Goal: Task Accomplishment & Management: Manage account settings

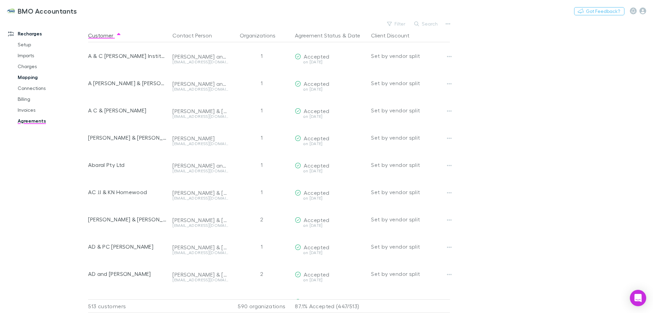
click at [26, 77] on link "Mapping" at bounding box center [51, 77] width 81 height 11
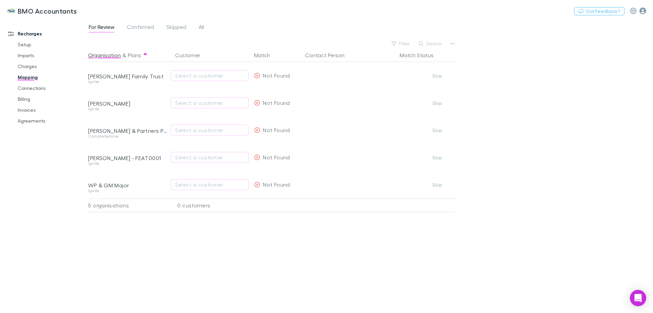
click at [644, 13] on icon "button" at bounding box center [642, 10] width 7 height 7
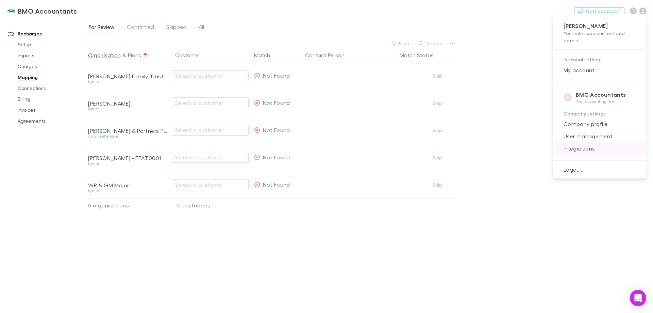
click at [584, 149] on span "Integrations" at bounding box center [599, 148] width 83 height 8
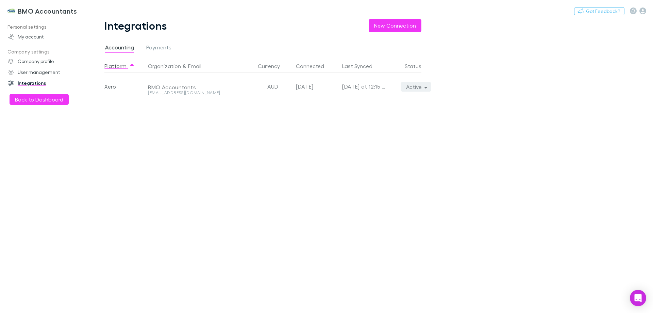
click at [416, 89] on button "Active" at bounding box center [416, 87] width 31 height 10
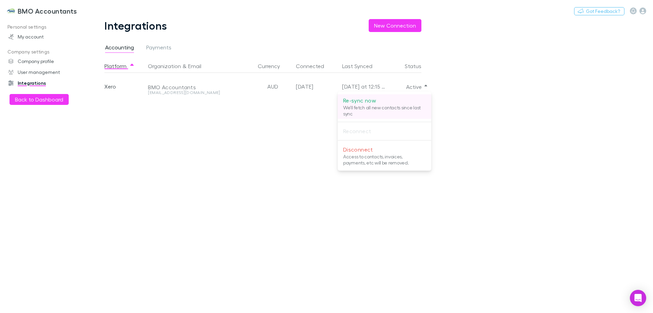
click at [360, 100] on p "Re-sync now" at bounding box center [384, 100] width 83 height 8
click at [162, 177] on div at bounding box center [326, 156] width 653 height 313
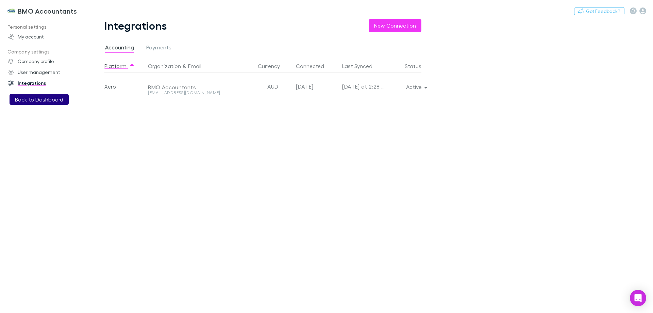
click at [51, 100] on button "Back to Dashboard" at bounding box center [39, 99] width 59 height 11
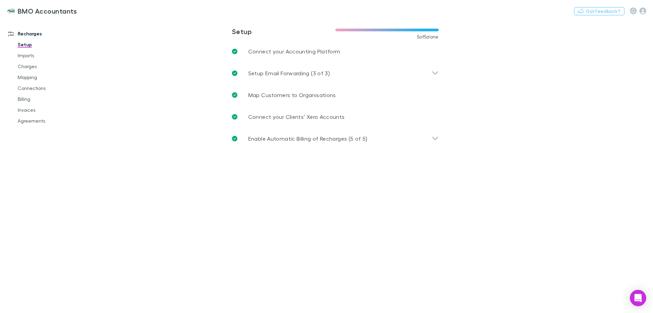
click at [55, 181] on div "Recharges Setup Imports Charges Mapping Connections Billing Invoices Agreements" at bounding box center [46, 163] width 93 height 285
click at [35, 76] on link "Mapping" at bounding box center [51, 77] width 81 height 11
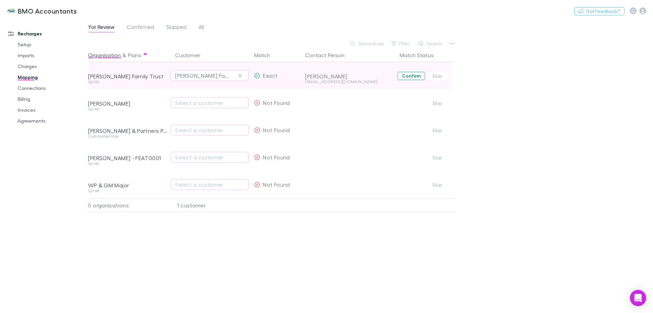
click at [413, 76] on button "Confirm" at bounding box center [412, 76] width 28 height 8
click at [644, 12] on icon "button" at bounding box center [642, 10] width 7 height 7
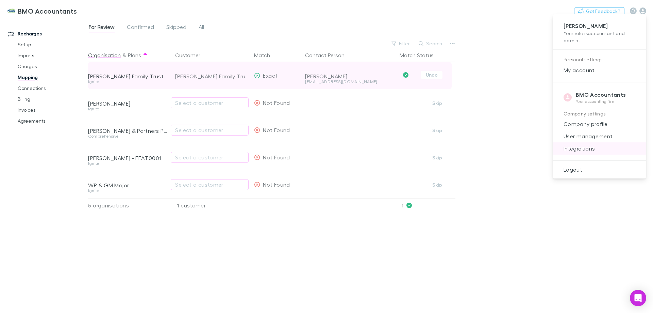
click at [583, 146] on span "Integrations" at bounding box center [599, 148] width 83 height 8
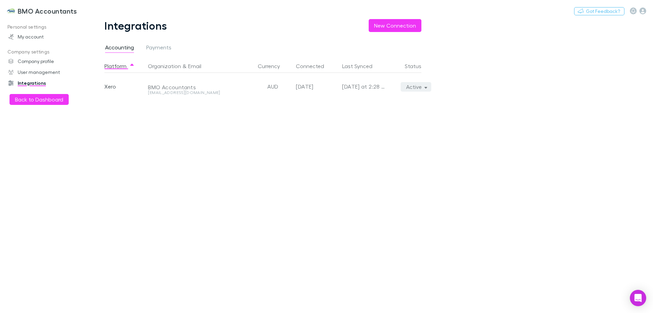
click at [420, 84] on button "Active" at bounding box center [416, 87] width 31 height 10
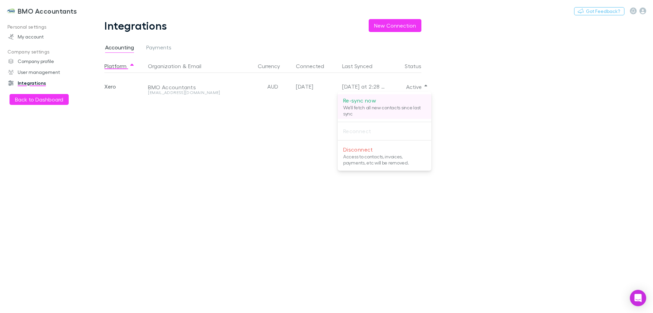
click at [360, 101] on p "Re-sync now" at bounding box center [384, 100] width 83 height 8
click at [88, 171] on div at bounding box center [326, 156] width 653 height 313
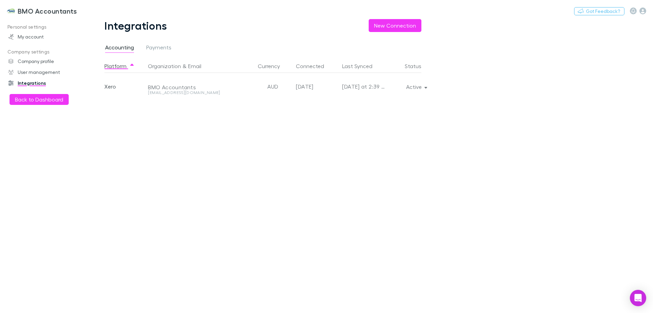
click at [57, 168] on div "Personal settings My account Company settings Company profile User management I…" at bounding box center [46, 163] width 93 height 285
click at [43, 100] on button "Back to Dashboard" at bounding box center [39, 99] width 59 height 11
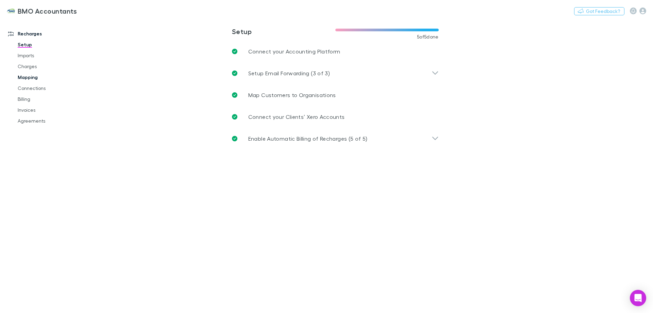
click at [35, 77] on link "Mapping" at bounding box center [51, 77] width 81 height 11
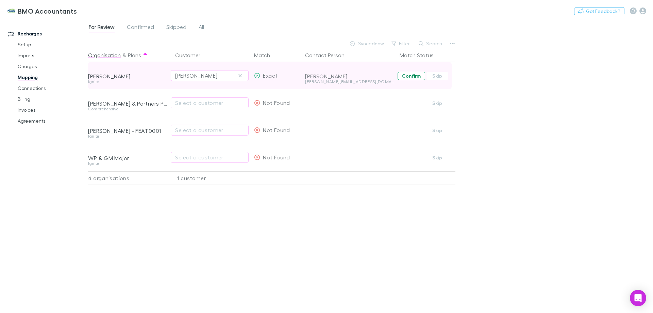
click at [413, 75] on button "Confirm" at bounding box center [412, 76] width 28 height 8
click at [642, 11] on icon "button" at bounding box center [642, 10] width 7 height 7
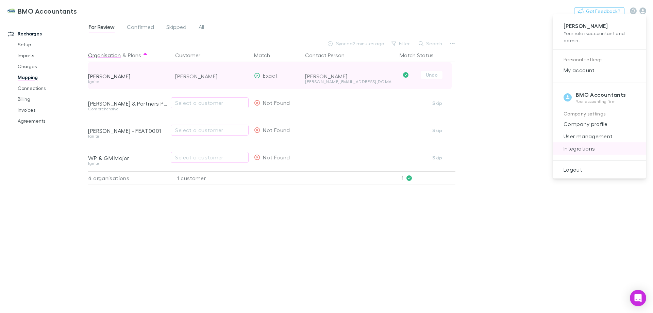
click at [585, 149] on span "Integrations" at bounding box center [599, 148] width 83 height 8
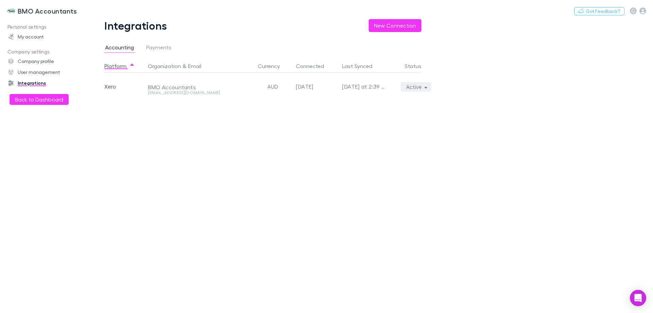
click at [415, 86] on button "Active" at bounding box center [416, 87] width 31 height 10
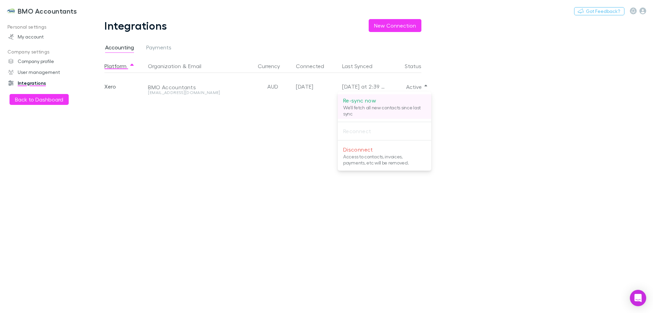
click at [365, 100] on p "Re-sync now" at bounding box center [384, 100] width 83 height 8
click at [124, 188] on div at bounding box center [326, 156] width 653 height 313
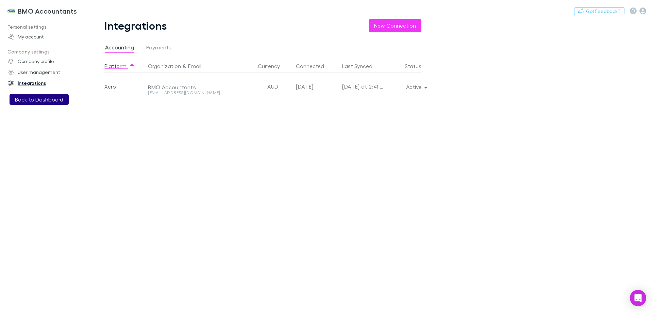
click at [31, 101] on button "Back to Dashboard" at bounding box center [39, 99] width 59 height 11
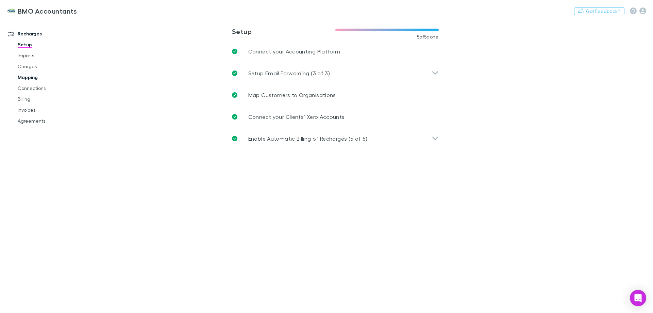
click at [28, 75] on link "Mapping" at bounding box center [51, 77] width 81 height 11
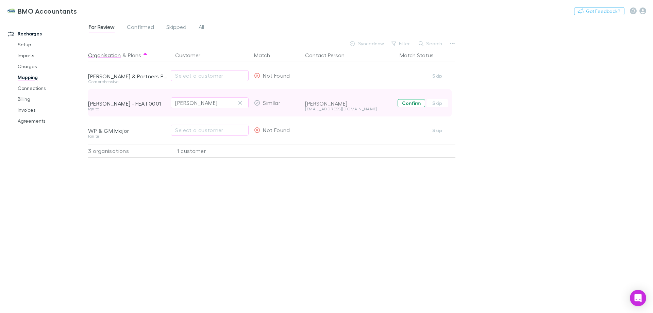
click at [406, 102] on button "Confirm" at bounding box center [412, 103] width 28 height 8
click at [643, 11] on icon "button" at bounding box center [642, 10] width 7 height 7
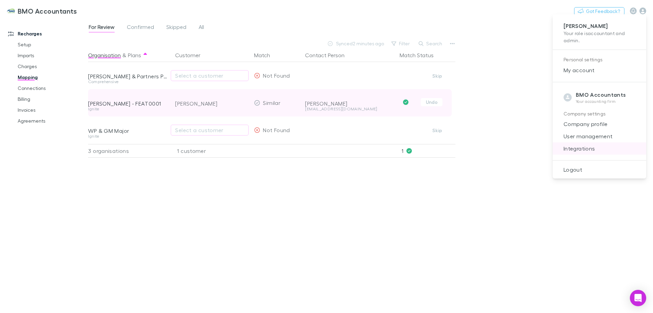
click at [590, 148] on span "Integrations" at bounding box center [599, 148] width 83 height 8
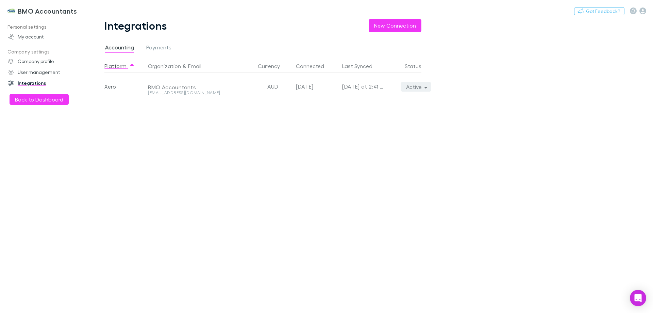
click at [416, 85] on button "Active" at bounding box center [416, 87] width 31 height 10
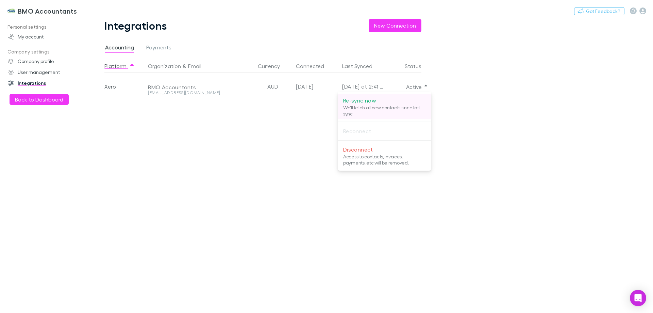
click at [367, 101] on p "Re-sync now" at bounding box center [384, 100] width 83 height 8
click at [77, 204] on div at bounding box center [326, 156] width 653 height 313
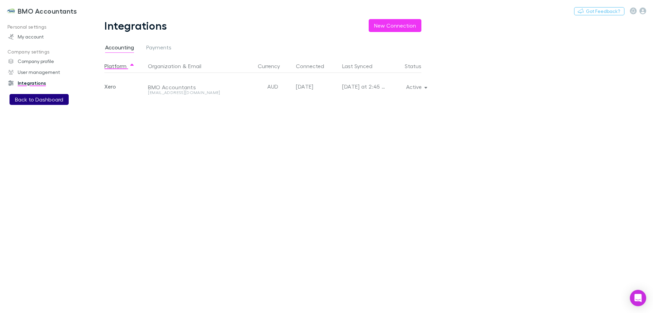
click at [38, 100] on button "Back to Dashboard" at bounding box center [39, 99] width 59 height 11
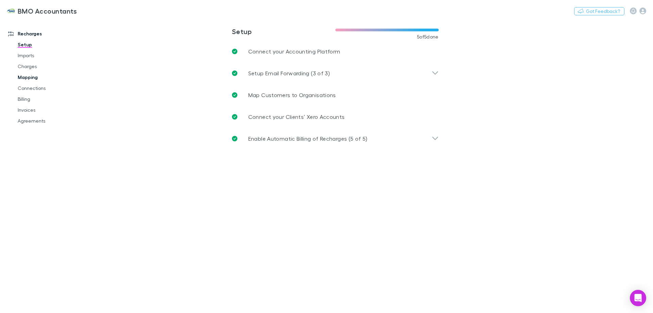
click at [30, 77] on link "Mapping" at bounding box center [51, 77] width 81 height 11
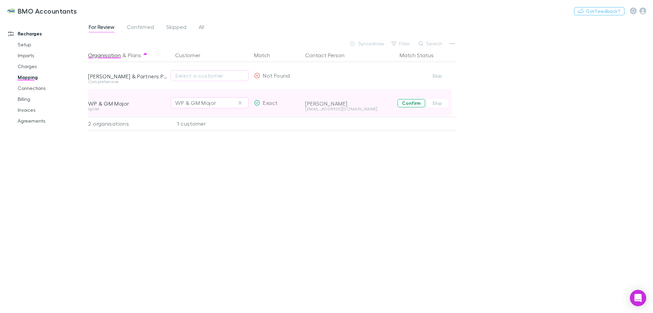
click at [409, 102] on button "Confirm" at bounding box center [412, 103] width 28 height 8
click at [47, 194] on div "Recharges Setup Imports Charges Mapping Connections Billing Invoices Agreements" at bounding box center [46, 163] width 93 height 285
click at [40, 121] on link "Agreements" at bounding box center [51, 120] width 81 height 11
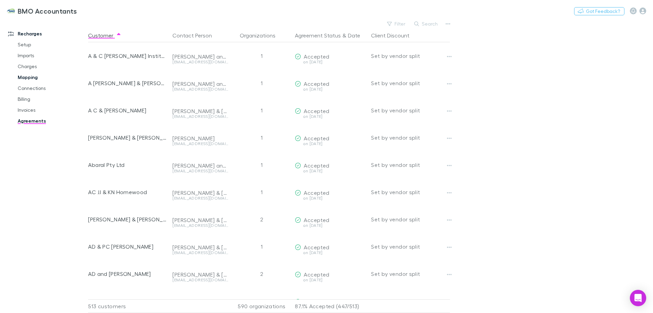
click at [24, 76] on link "Mapping" at bounding box center [51, 77] width 81 height 11
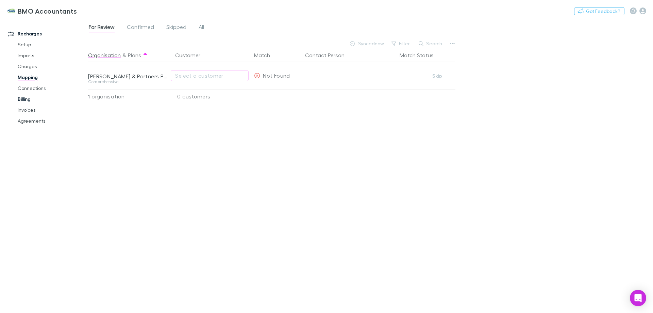
click at [23, 99] on link "Billing" at bounding box center [51, 99] width 81 height 11
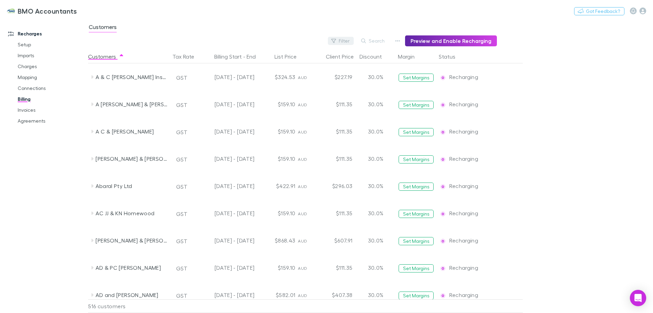
click at [347, 40] on button "Filter" at bounding box center [341, 41] width 26 height 8
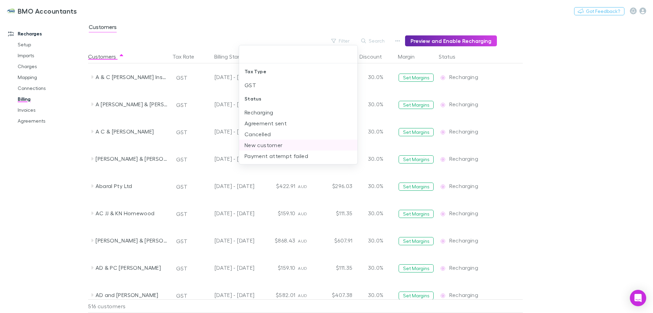
click at [275, 145] on li "New customer" at bounding box center [298, 144] width 118 height 11
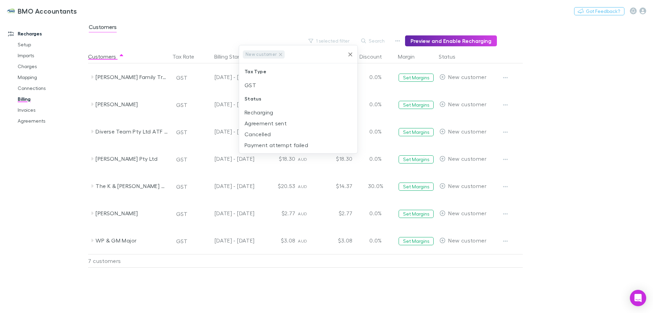
click at [627, 81] on div at bounding box center [326, 156] width 653 height 313
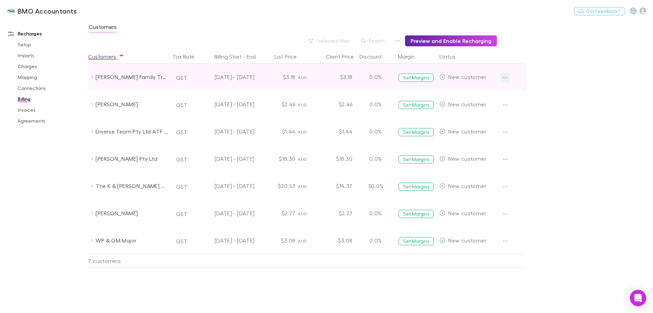
click at [507, 77] on icon "button" at bounding box center [505, 77] width 5 height 5
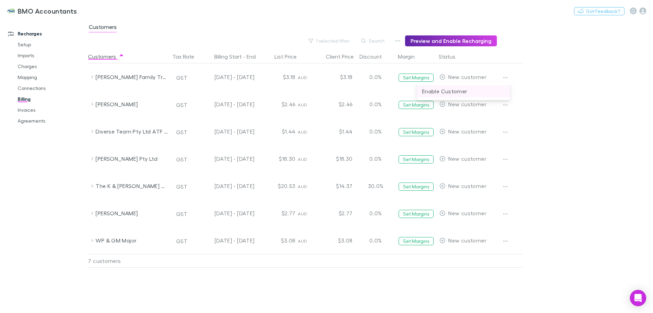
click at [460, 90] on p "Enable Customer" at bounding box center [463, 91] width 83 height 8
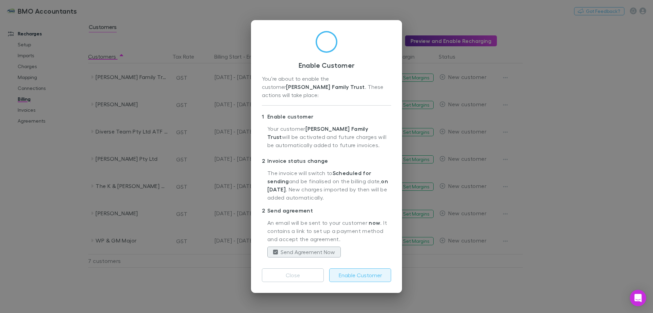
click at [356, 270] on button "Enable Customer" at bounding box center [360, 275] width 62 height 14
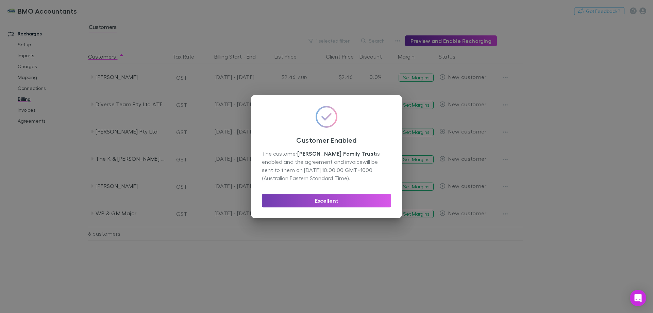
click at [317, 200] on button "Excellent" at bounding box center [326, 201] width 129 height 14
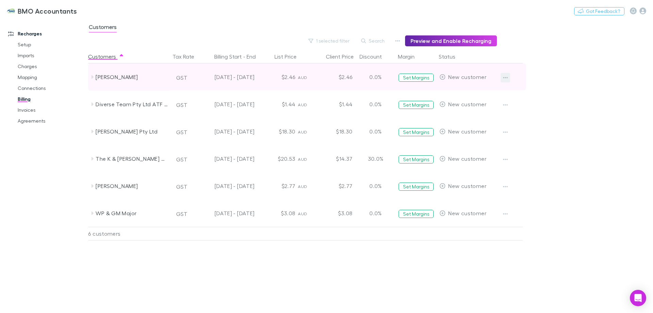
click at [505, 76] on icon "button" at bounding box center [505, 77] width 5 height 5
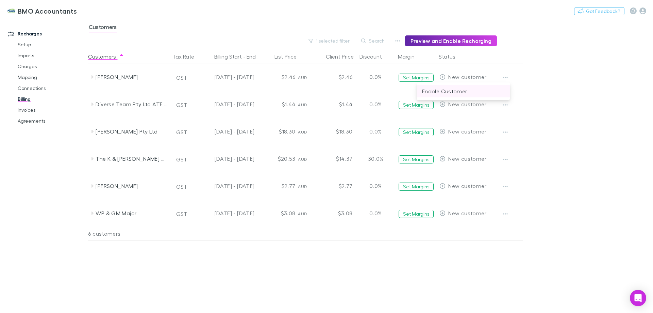
click at [446, 91] on p "Enable Customer" at bounding box center [463, 91] width 83 height 8
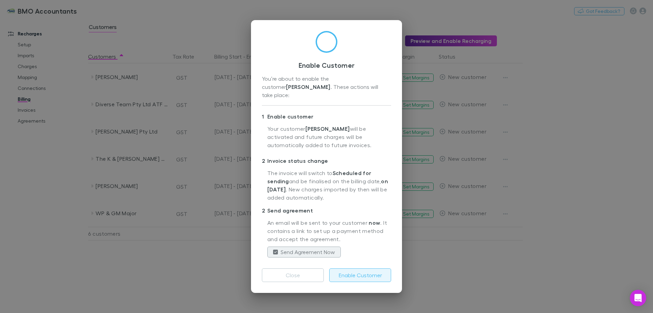
click at [363, 272] on button "Enable Customer" at bounding box center [360, 275] width 62 height 14
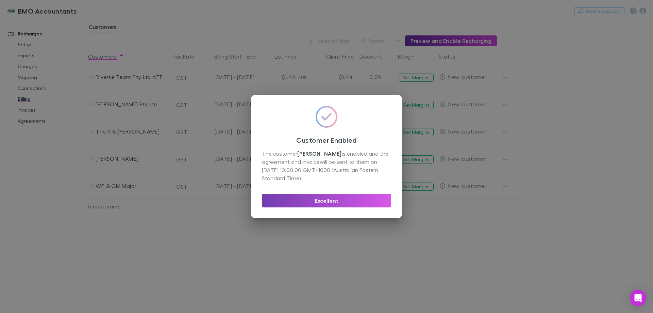
click at [321, 200] on button "Excellent" at bounding box center [326, 201] width 129 height 14
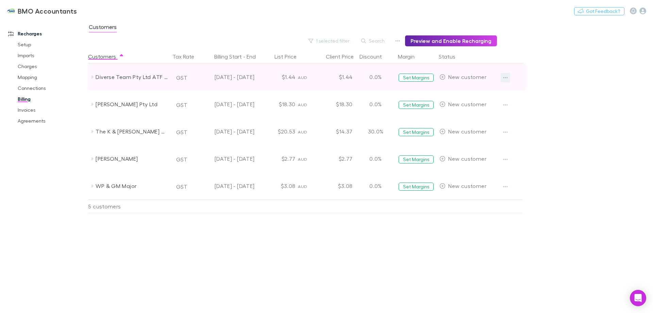
click at [507, 77] on icon "button" at bounding box center [505, 77] width 5 height 5
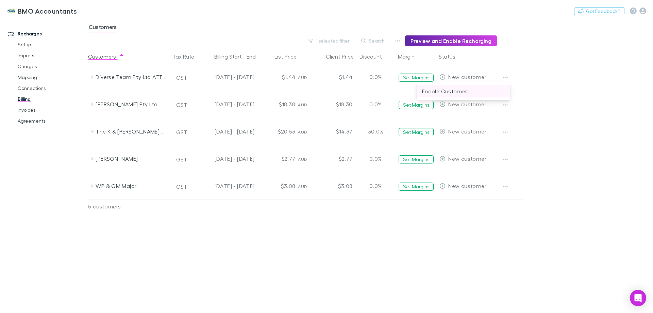
click at [457, 95] on p "Enable Customer" at bounding box center [463, 91] width 83 height 8
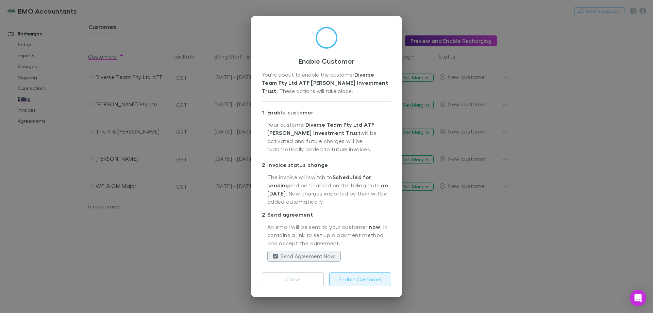
click at [363, 279] on button "Enable Customer" at bounding box center [360, 279] width 62 height 14
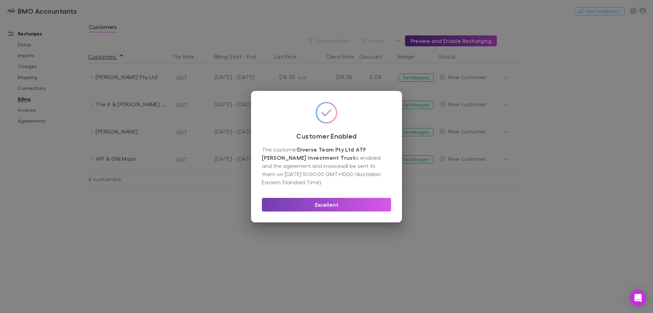
click at [321, 203] on button "Excellent" at bounding box center [326, 205] width 129 height 14
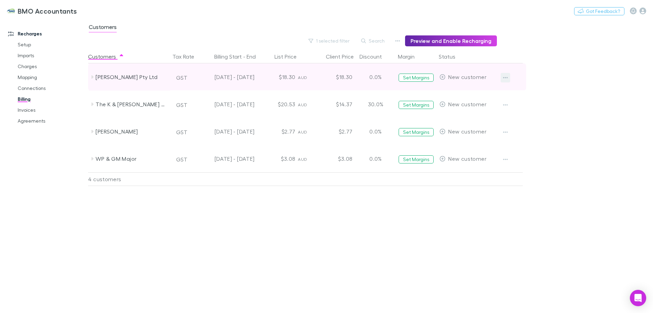
click at [506, 77] on icon "button" at bounding box center [505, 77] width 5 height 5
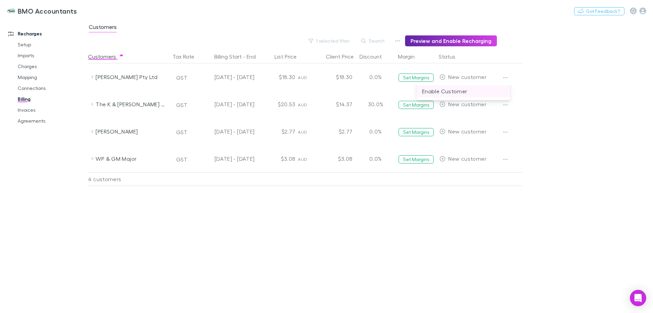
click at [458, 91] on p "Enable Customer" at bounding box center [463, 91] width 83 height 8
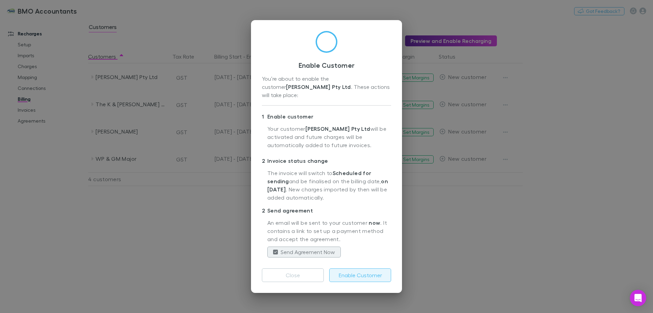
click at [363, 272] on button "Enable Customer" at bounding box center [360, 275] width 62 height 14
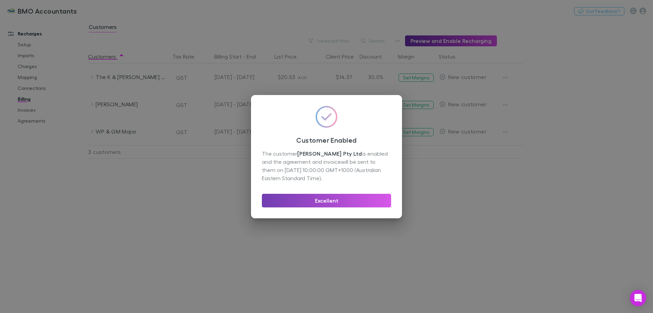
click at [329, 199] on button "Excellent" at bounding box center [326, 201] width 129 height 14
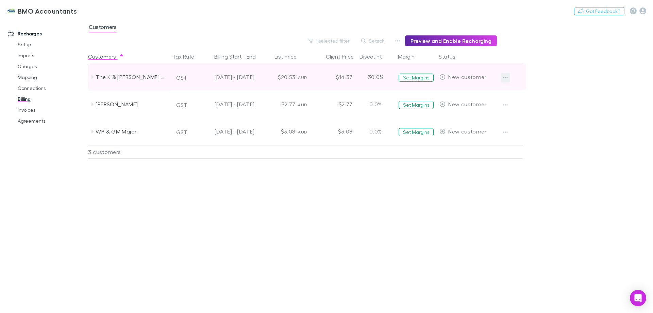
click at [506, 75] on icon "button" at bounding box center [505, 77] width 5 height 5
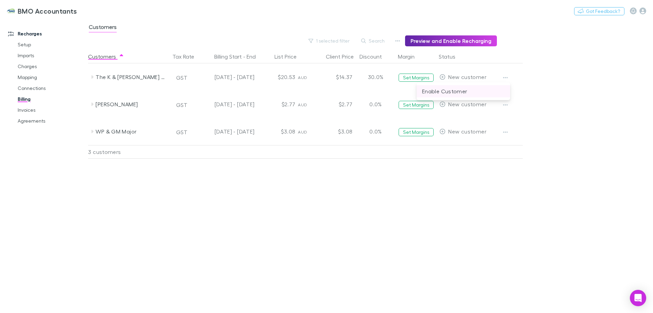
click at [462, 91] on p "Enable Customer" at bounding box center [463, 91] width 83 height 8
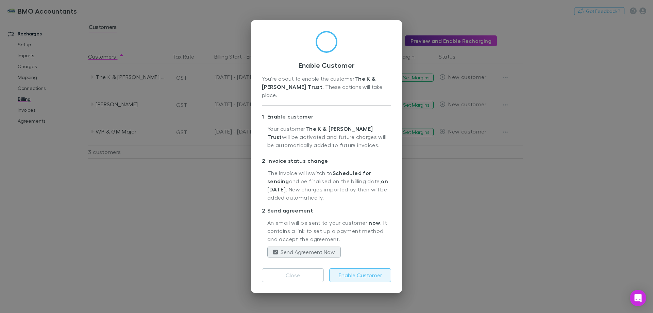
click at [367, 271] on button "Enable Customer" at bounding box center [360, 275] width 62 height 14
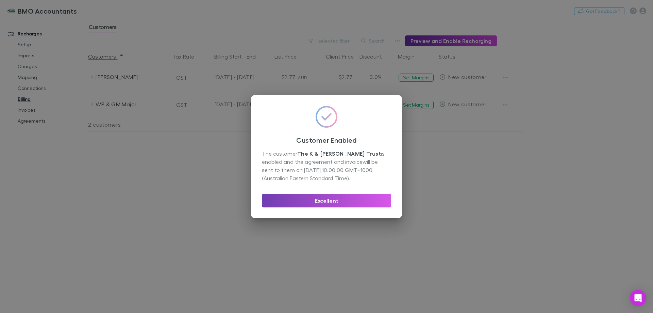
click at [320, 198] on button "Excellent" at bounding box center [326, 201] width 129 height 14
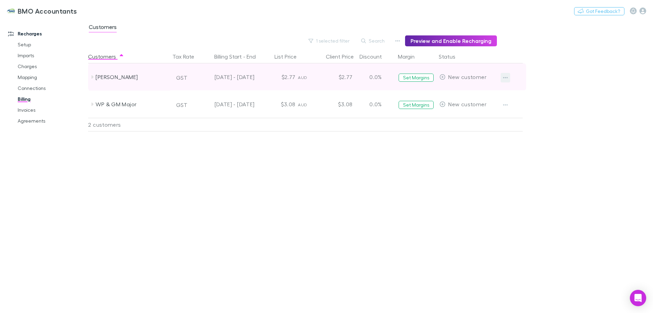
click at [506, 77] on icon "button" at bounding box center [505, 77] width 5 height 5
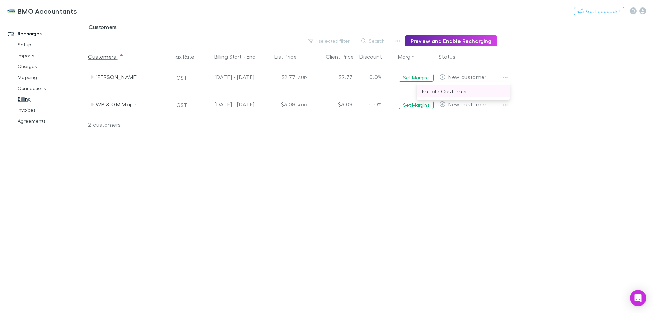
click at [463, 95] on p "Enable Customer" at bounding box center [463, 91] width 83 height 8
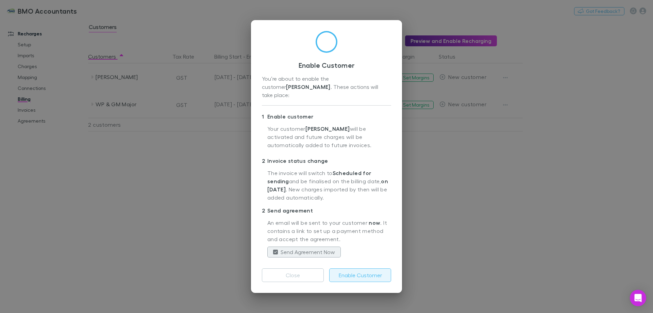
click at [364, 271] on button "Enable Customer" at bounding box center [360, 275] width 62 height 14
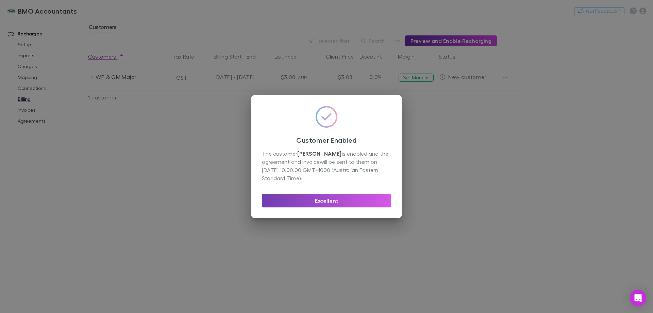
click at [323, 199] on button "Excellent" at bounding box center [326, 201] width 129 height 14
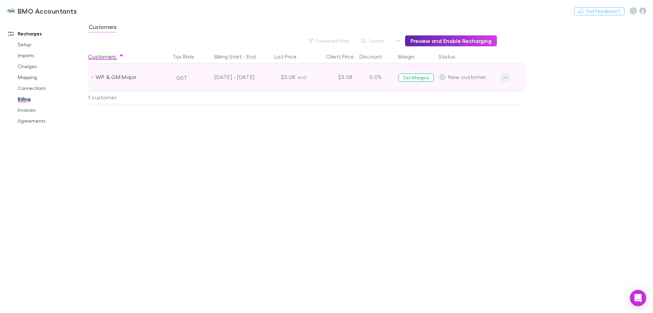
click at [507, 74] on button "button" at bounding box center [506, 78] width 10 height 10
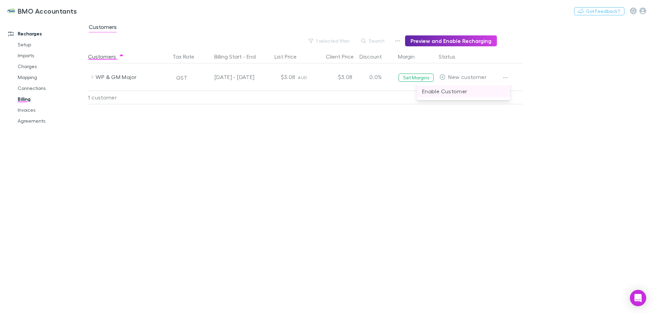
click at [458, 93] on p "Enable Customer" at bounding box center [463, 91] width 83 height 8
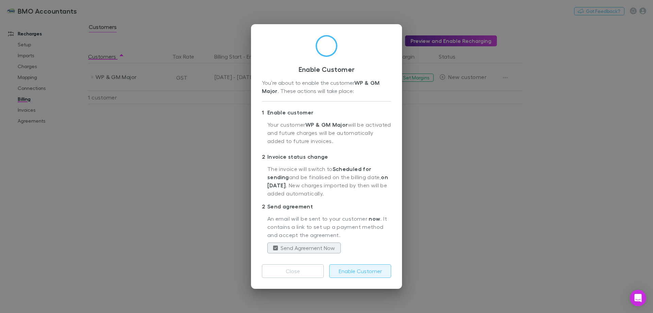
click at [349, 272] on button "Enable Customer" at bounding box center [360, 271] width 62 height 14
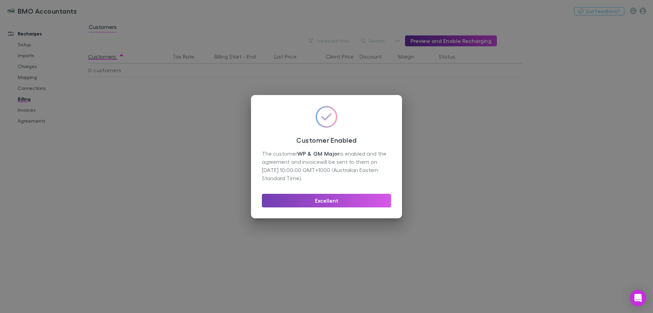
click at [337, 205] on button "Excellent" at bounding box center [326, 201] width 129 height 14
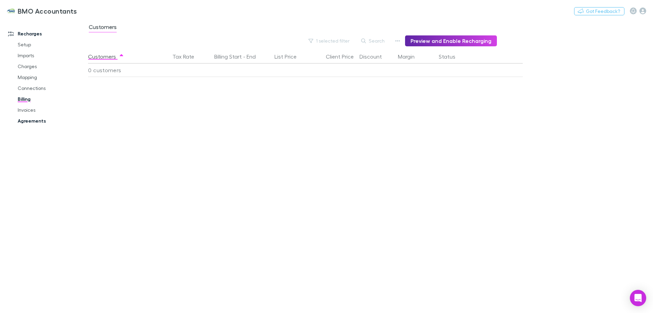
click at [31, 121] on link "Agreements" at bounding box center [51, 120] width 81 height 11
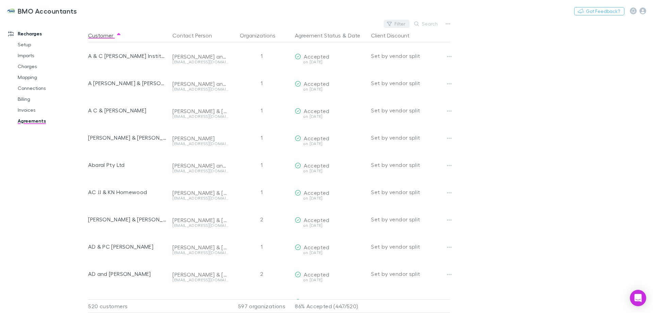
click at [399, 23] on button "Filter" at bounding box center [397, 24] width 26 height 8
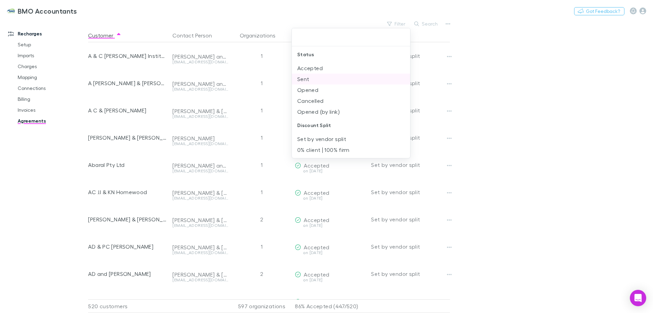
click at [321, 77] on li "Sent" at bounding box center [351, 78] width 118 height 11
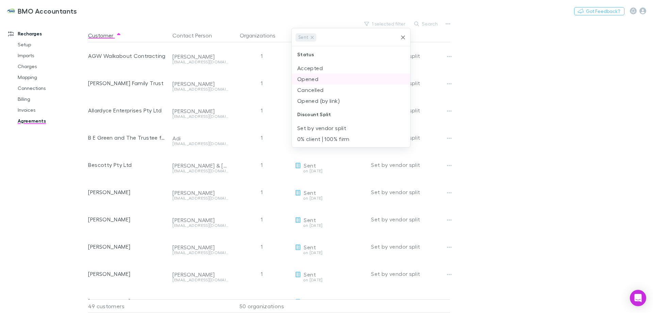
click at [331, 79] on li "Opened" at bounding box center [351, 78] width 118 height 11
click at [516, 121] on div at bounding box center [326, 156] width 653 height 313
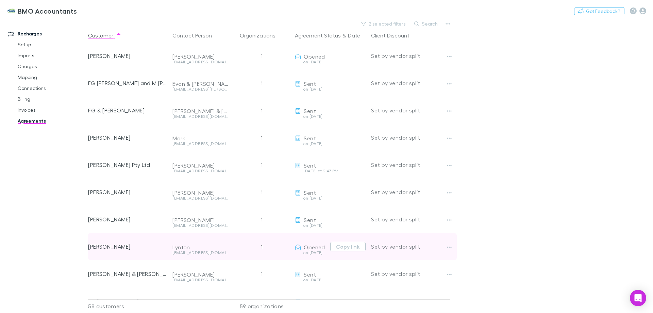
scroll to position [578, 0]
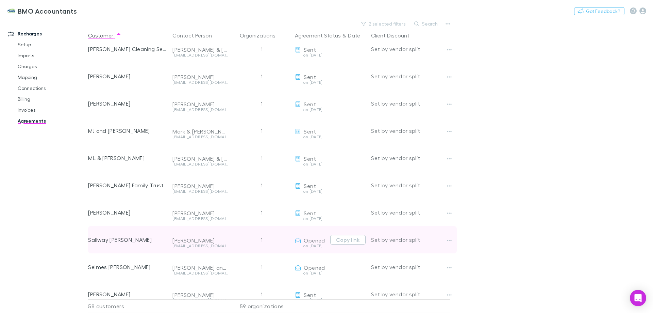
drag, startPoint x: 244, startPoint y: 235, endPoint x: 250, endPoint y: 259, distance: 24.5
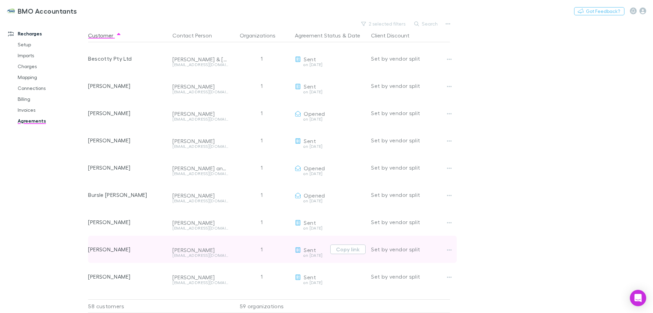
scroll to position [0, 0]
